Goal: Navigation & Orientation: Understand site structure

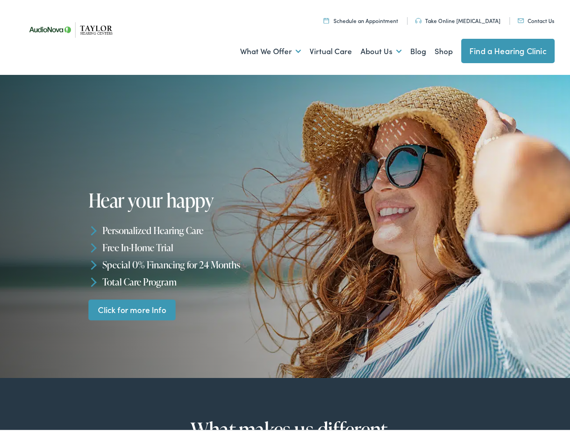
click at [285, 217] on div "Hear your happy Personalized Hearing Care Free In-Home Trial Special 0% Financi…" at bounding box center [189, 252] width 200 height 130
click at [262, 49] on link "What We Offer" at bounding box center [270, 48] width 61 height 33
click at [372, 49] on link "About Us" at bounding box center [381, 48] width 41 height 33
click at [285, 224] on li "Personalized Hearing Care" at bounding box center [189, 227] width 200 height 17
